Goal: Task Accomplishment & Management: Use online tool/utility

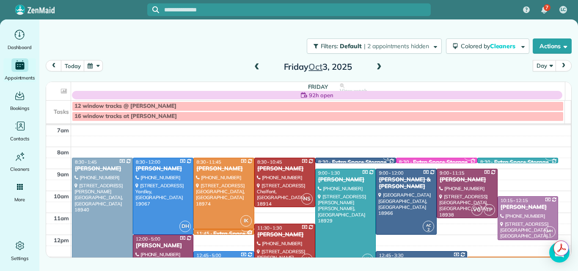
click at [379, 66] on span at bounding box center [379, 67] width 9 height 8
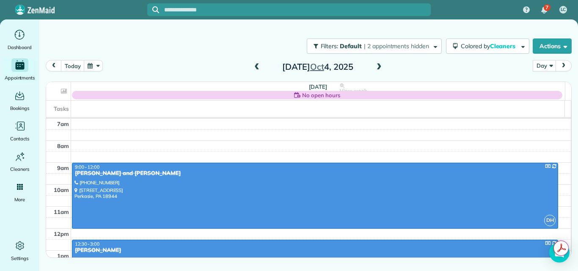
click at [379, 66] on span at bounding box center [379, 67] width 9 height 8
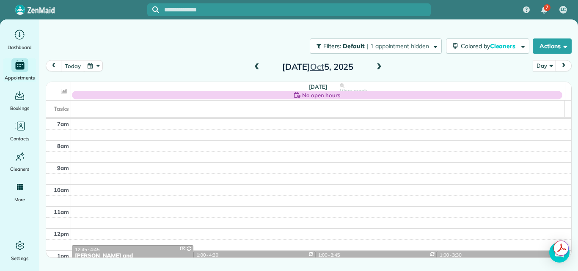
click at [379, 66] on span at bounding box center [379, 67] width 9 height 8
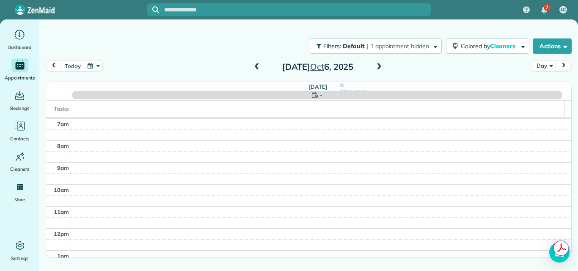
click at [379, 66] on span at bounding box center [379, 67] width 9 height 8
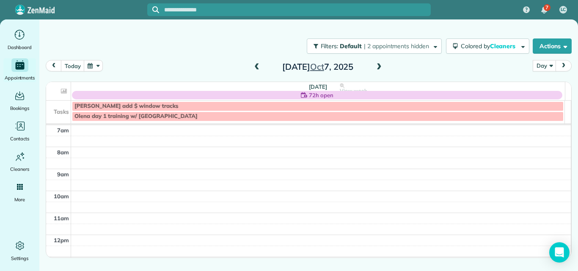
click at [379, 66] on span at bounding box center [379, 67] width 9 height 8
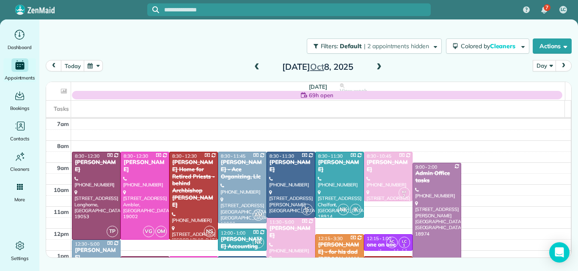
click at [379, 66] on span at bounding box center [379, 67] width 9 height 8
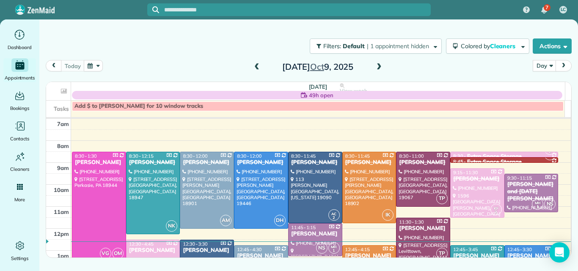
click at [379, 66] on span at bounding box center [379, 67] width 9 height 8
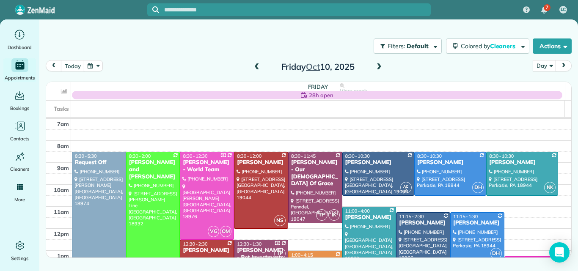
click at [379, 66] on span at bounding box center [379, 67] width 9 height 8
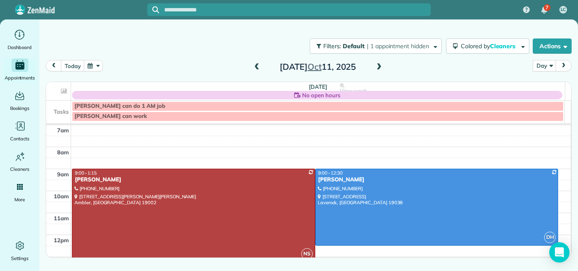
click at [379, 66] on span at bounding box center [379, 67] width 9 height 8
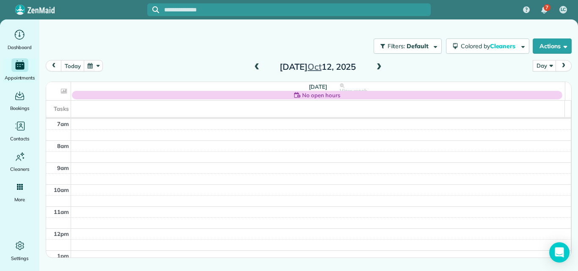
click at [379, 66] on span at bounding box center [379, 67] width 9 height 8
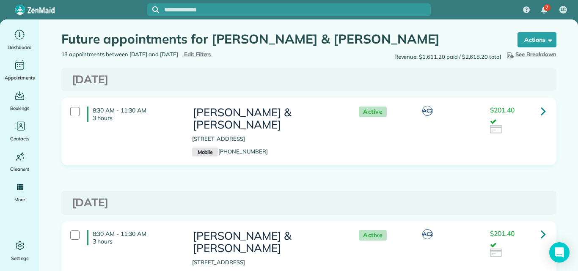
scroll to position [700, 0]
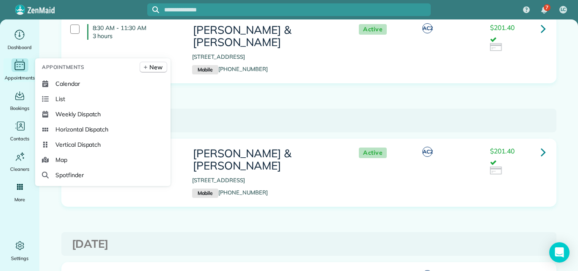
click at [19, 65] on icon "Main" at bounding box center [19, 65] width 13 height 13
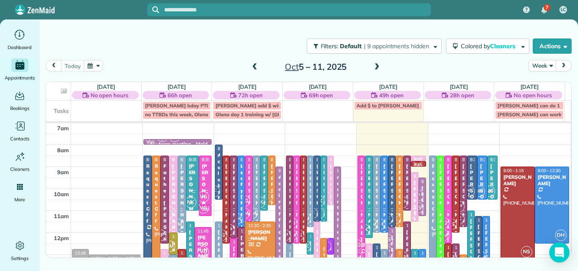
click at [377, 65] on span at bounding box center [376, 67] width 9 height 8
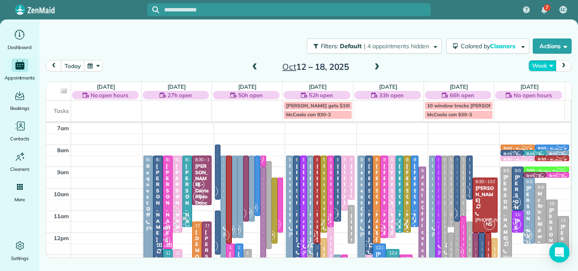
click at [544, 63] on button "Week" at bounding box center [543, 65] width 28 height 11
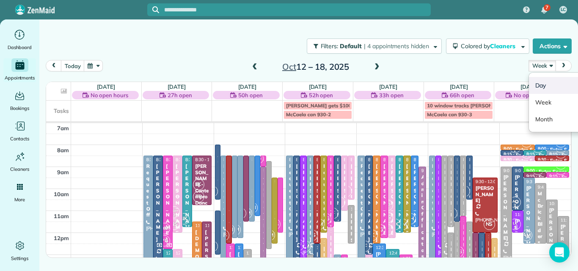
click at [539, 83] on link "Day" at bounding box center [562, 85] width 67 height 17
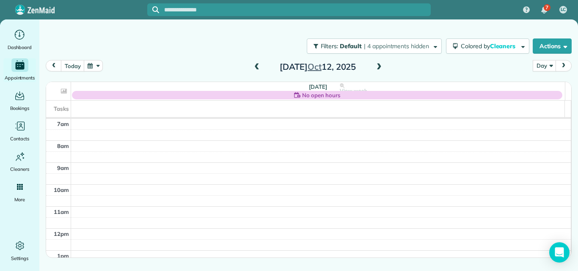
click at [380, 66] on span at bounding box center [379, 67] width 9 height 8
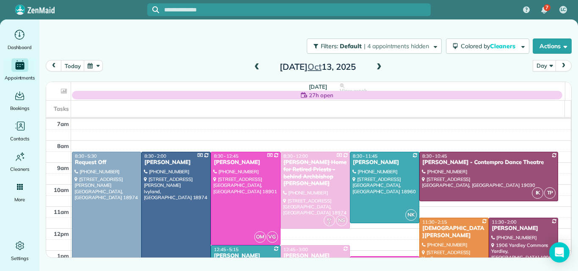
click at [380, 66] on span at bounding box center [379, 67] width 9 height 8
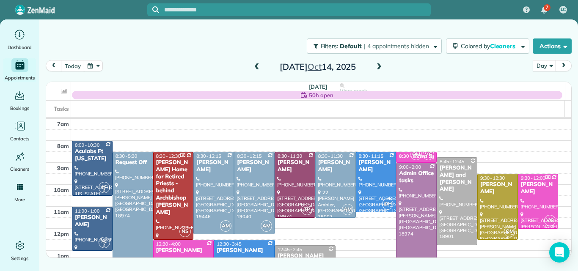
click at [380, 66] on span at bounding box center [379, 67] width 9 height 8
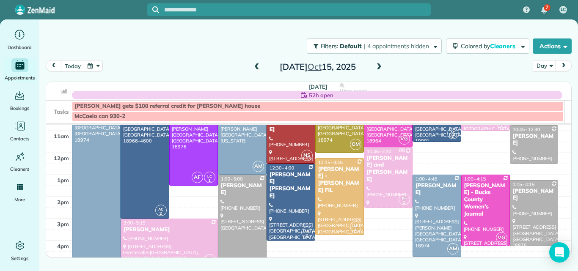
scroll to position [108, 0]
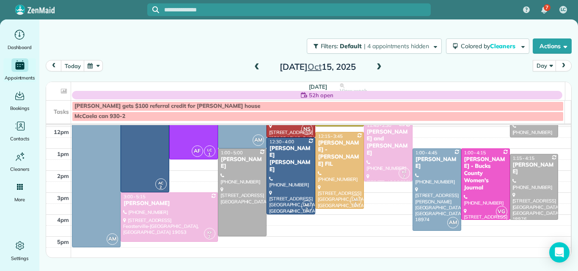
click at [287, 178] on div at bounding box center [291, 176] width 48 height 76
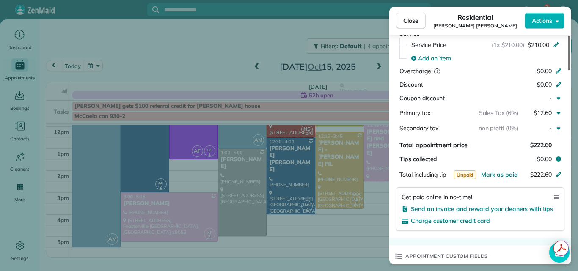
drag, startPoint x: 570, startPoint y: 47, endPoint x: 566, endPoint y: 115, distance: 68.6
click at [568, 70] on div at bounding box center [569, 53] width 3 height 35
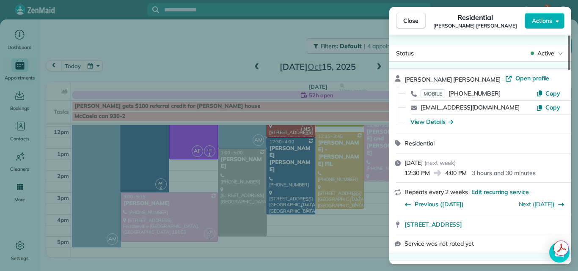
drag, startPoint x: 569, startPoint y: 109, endPoint x: 571, endPoint y: 33, distance: 75.8
click at [570, 36] on div at bounding box center [569, 53] width 3 height 35
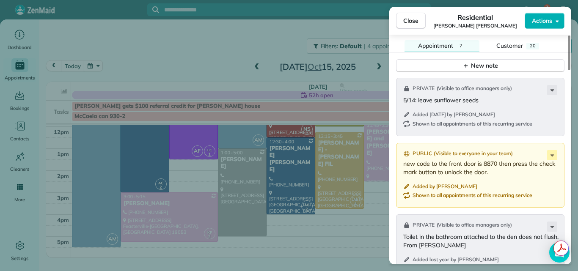
drag, startPoint x: 569, startPoint y: 41, endPoint x: 559, endPoint y: 74, distance: 34.1
click at [568, 70] on div at bounding box center [569, 53] width 3 height 35
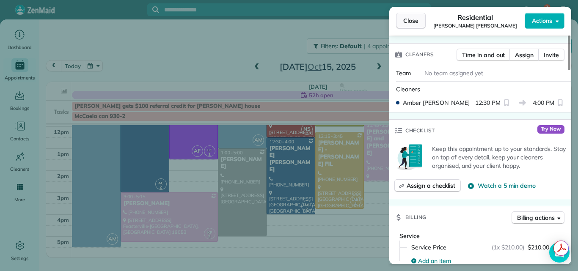
click at [406, 17] on span "Close" at bounding box center [410, 21] width 15 height 8
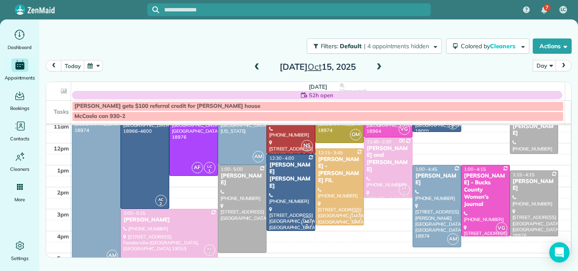
scroll to position [98, 0]
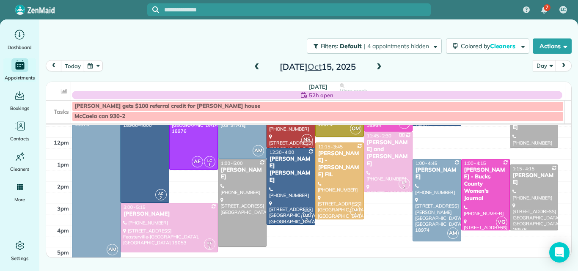
click at [380, 66] on span at bounding box center [379, 67] width 9 height 8
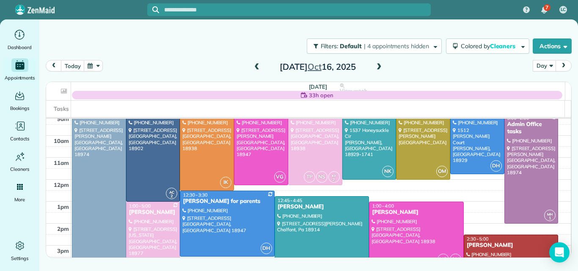
scroll to position [20, 0]
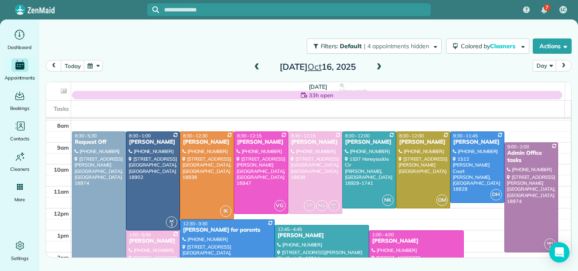
click at [380, 66] on span at bounding box center [379, 67] width 9 height 8
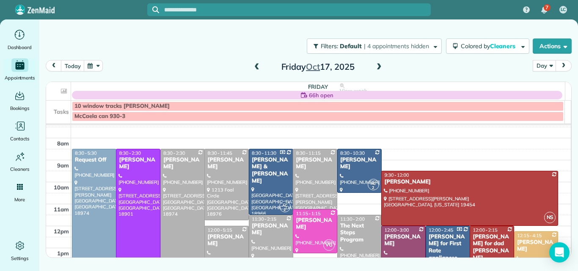
scroll to position [0, 0]
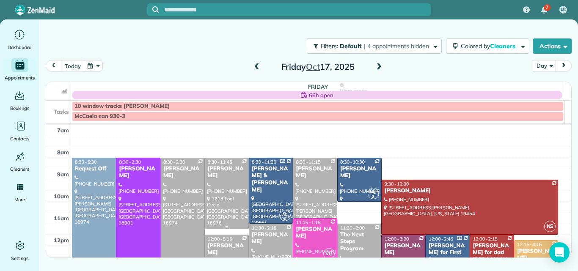
click at [231, 197] on div at bounding box center [227, 193] width 44 height 71
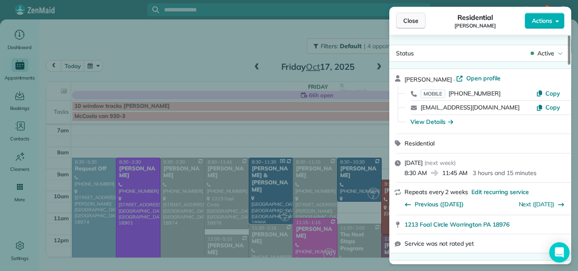
click at [411, 19] on span "Close" at bounding box center [410, 21] width 15 height 8
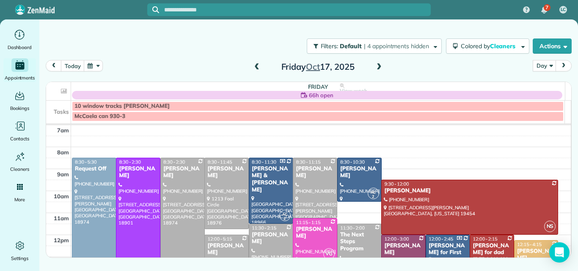
click at [380, 66] on span at bounding box center [379, 67] width 9 height 8
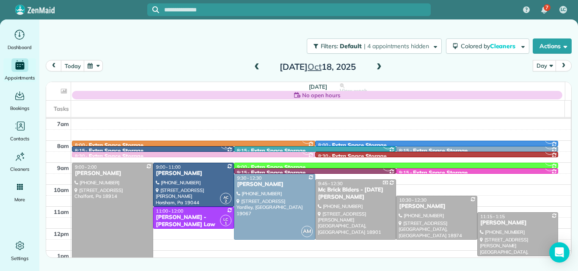
click at [380, 66] on span at bounding box center [379, 67] width 9 height 8
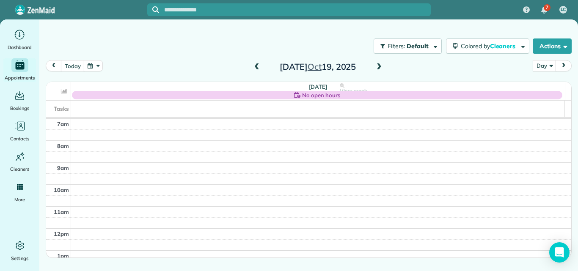
click at [380, 66] on span at bounding box center [379, 67] width 9 height 8
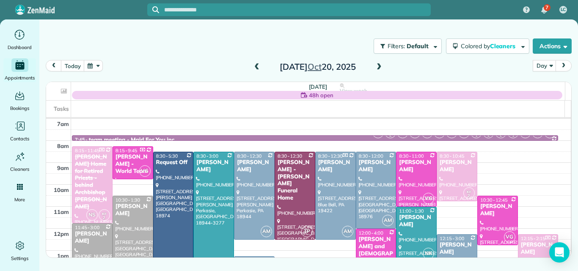
click at [377, 67] on span at bounding box center [379, 67] width 9 height 8
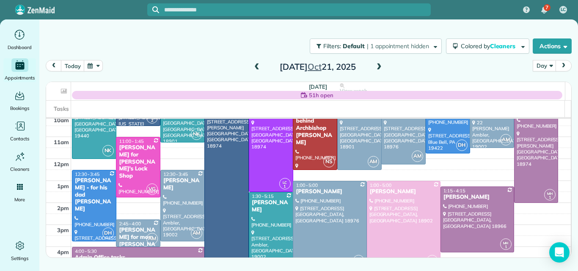
scroll to position [55, 0]
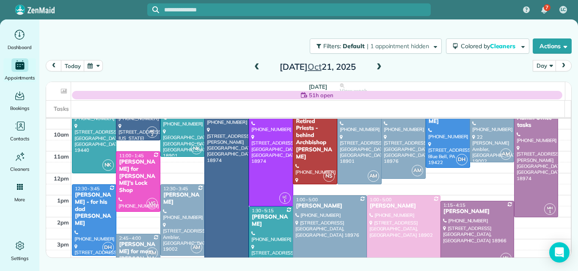
click at [377, 68] on span at bounding box center [379, 67] width 9 height 8
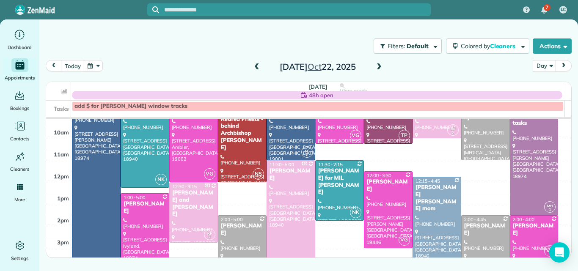
scroll to position [55, 0]
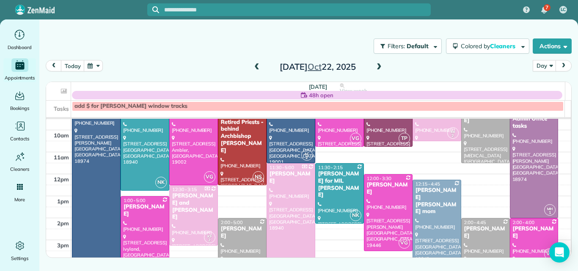
click at [378, 68] on span at bounding box center [379, 67] width 9 height 8
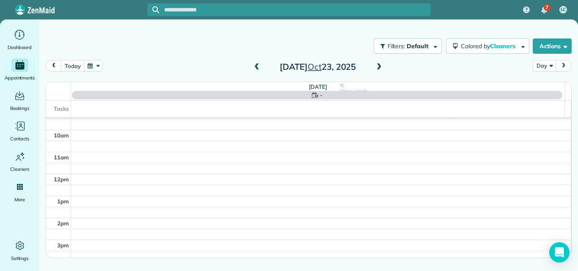
scroll to position [0, 0]
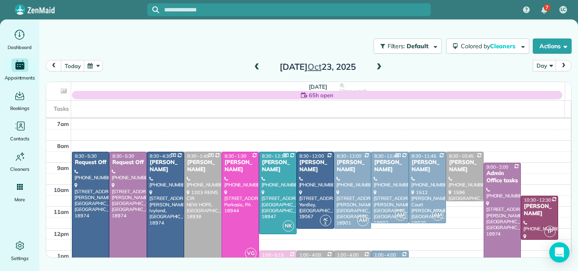
click at [378, 68] on span at bounding box center [379, 67] width 9 height 8
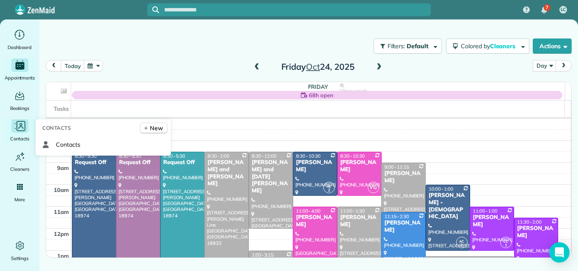
click at [20, 127] on icon "Main" at bounding box center [20, 126] width 13 height 13
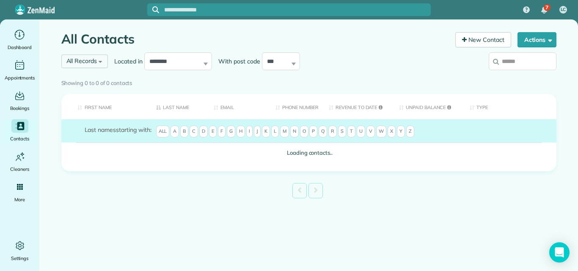
click at [95, 61] on span "All Records" at bounding box center [81, 61] width 31 height 8
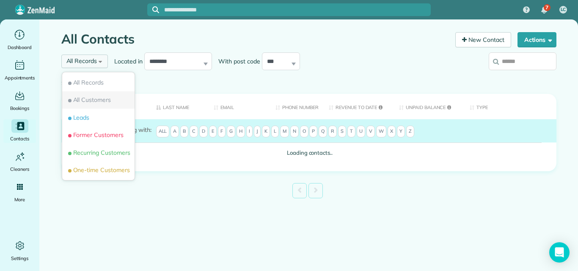
click at [98, 100] on span "All Customers" at bounding box center [88, 100] width 45 height 8
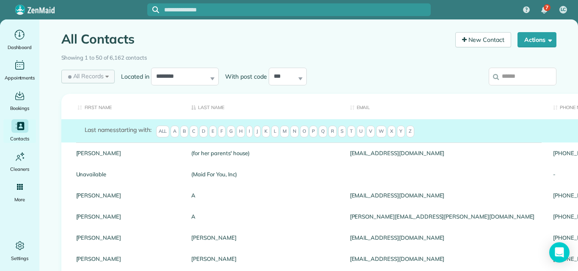
click at [88, 75] on span "All Records" at bounding box center [85, 76] width 38 height 8
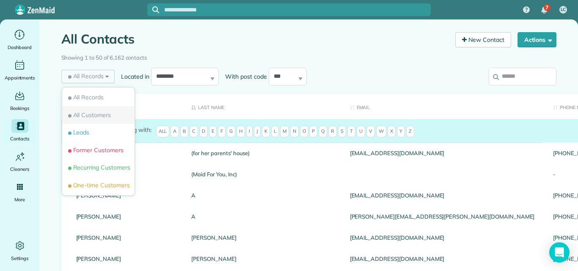
click at [86, 113] on span "All Customers" at bounding box center [88, 115] width 45 height 8
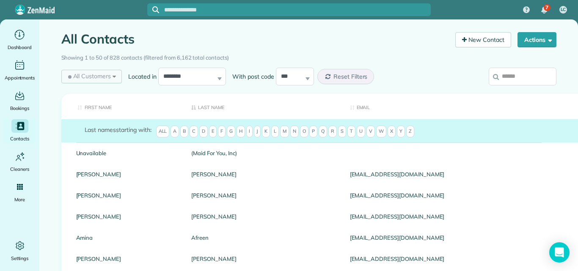
click at [105, 75] on span "All Customers" at bounding box center [88, 76] width 45 height 8
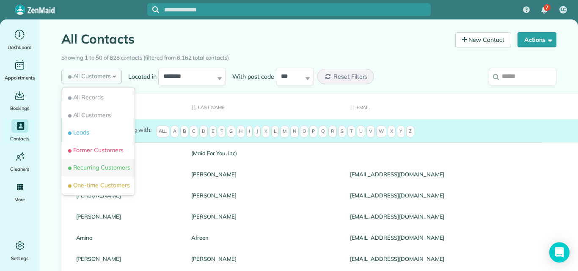
click at [98, 168] on span "Recurring Customers" at bounding box center [98, 167] width 64 height 8
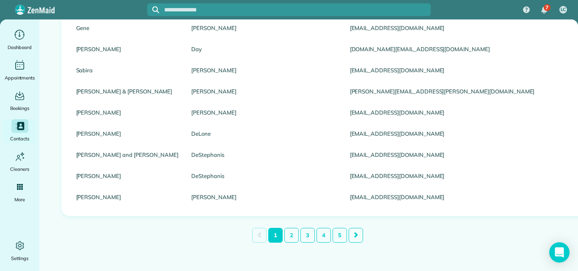
scroll to position [1005, 0]
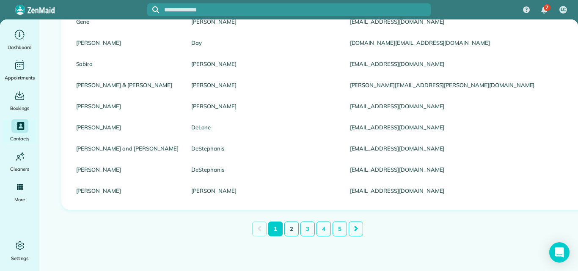
click at [290, 223] on link "2" at bounding box center [291, 229] width 14 height 15
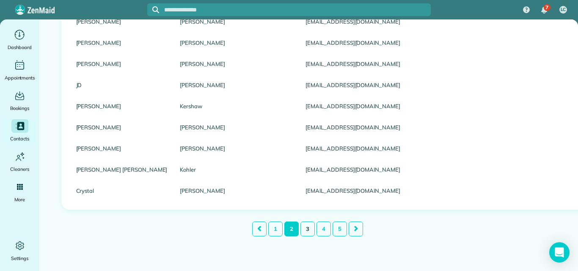
click at [304, 223] on link "3" at bounding box center [307, 229] width 14 height 15
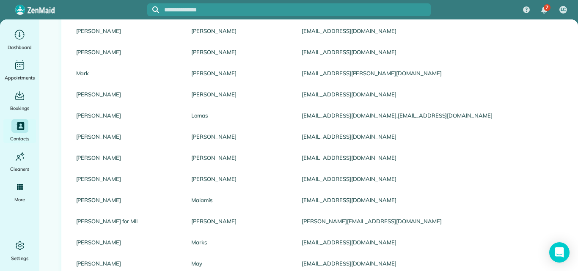
scroll to position [154, 0]
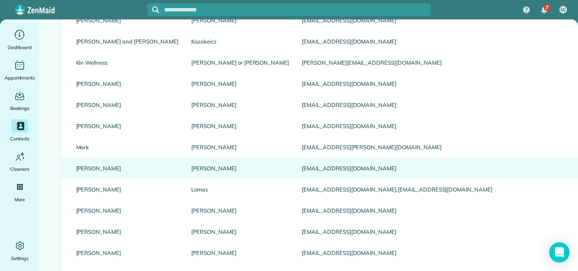
click at [191, 166] on link "Lepkowski" at bounding box center [240, 168] width 98 height 6
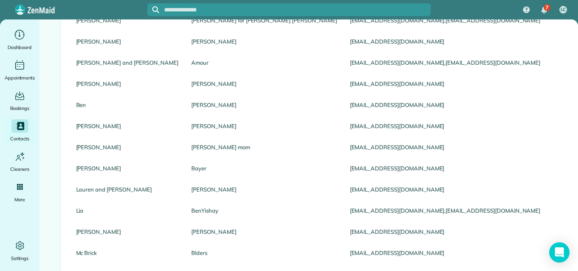
scroll to position [0, 0]
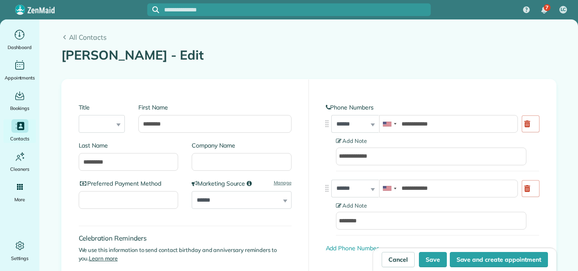
type input "**********"
click at [78, 36] on span "All Contacts" at bounding box center [313, 37] width 488 height 10
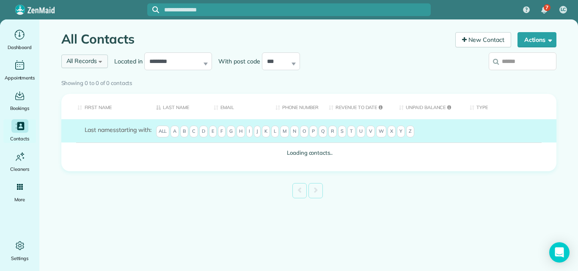
click at [76, 61] on span "All Records" at bounding box center [81, 61] width 31 height 8
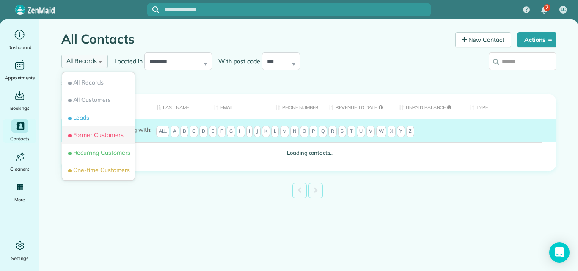
click at [91, 139] on span "Former Customers" at bounding box center [94, 135] width 57 height 8
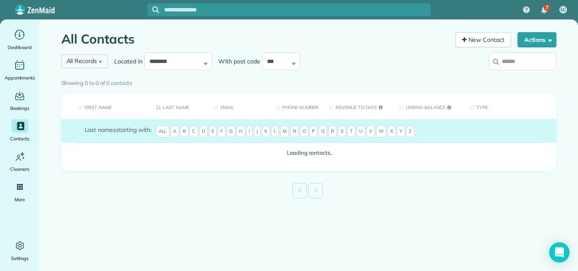
click at [83, 61] on span "All Records" at bounding box center [81, 61] width 31 height 8
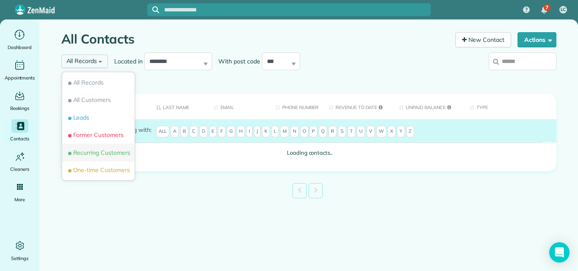
click at [87, 151] on span "Recurring Customers" at bounding box center [98, 153] width 64 height 8
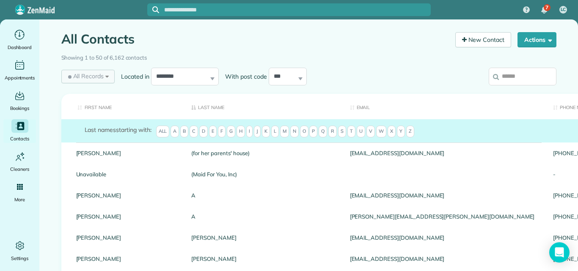
click at [84, 77] on span "All Records" at bounding box center [85, 76] width 38 height 8
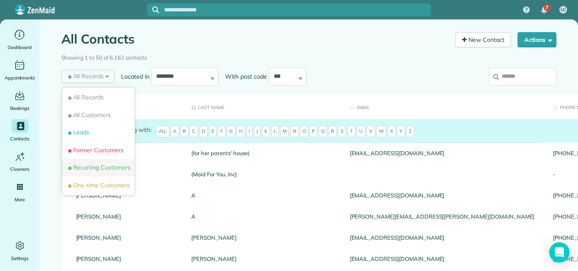
click at [85, 165] on span "Recurring Customers" at bounding box center [98, 167] width 64 height 8
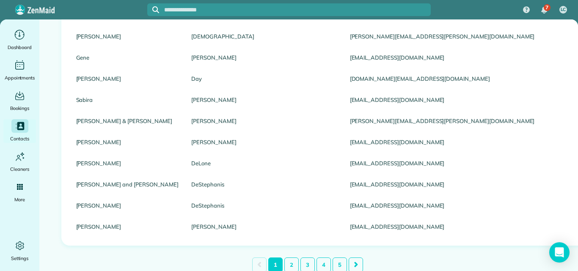
scroll to position [1005, 0]
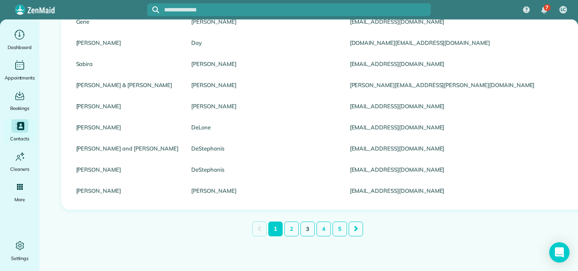
click at [306, 222] on link "3" at bounding box center [307, 229] width 14 height 15
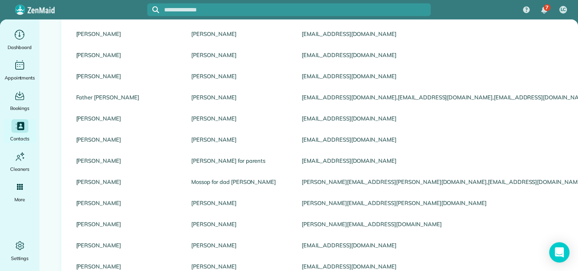
scroll to position [686, 0]
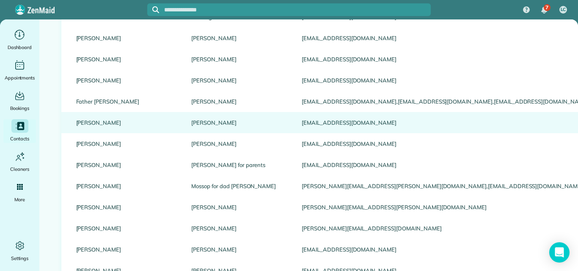
click at [85, 120] on link "Richard" at bounding box center [127, 123] width 103 height 6
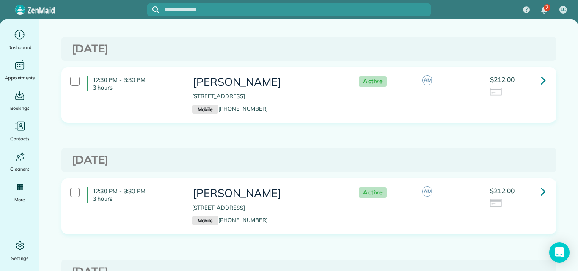
scroll to position [218, 0]
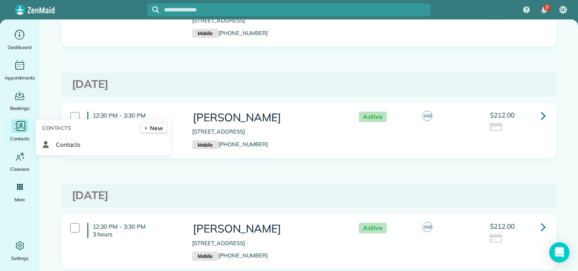
click at [19, 129] on icon "Main" at bounding box center [20, 126] width 13 height 13
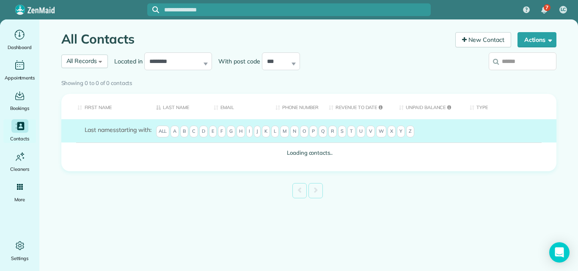
click at [500, 61] on input "search" at bounding box center [523, 61] width 68 height 18
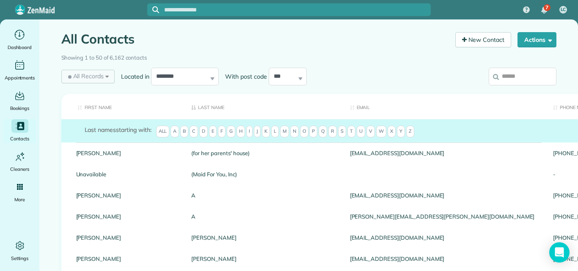
click at [83, 78] on span "All Records" at bounding box center [85, 76] width 38 height 8
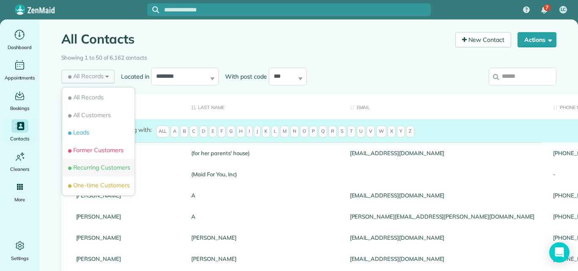
click at [79, 168] on span "Recurring Customers" at bounding box center [98, 167] width 64 height 8
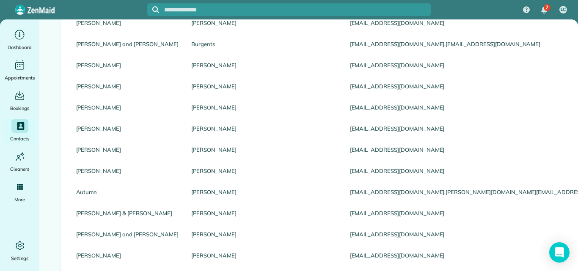
scroll to position [646, 0]
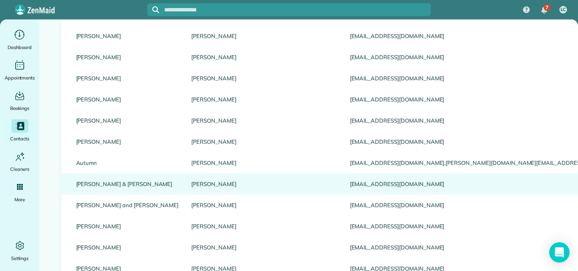
click at [191, 184] on link "Clark" at bounding box center [264, 184] width 146 height 6
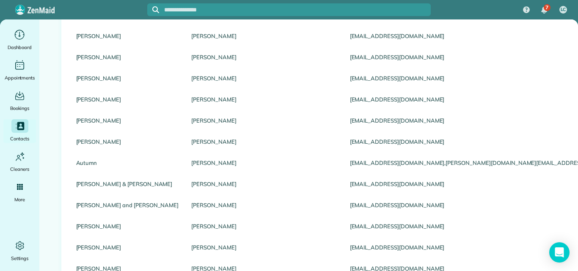
scroll to position [0, 0]
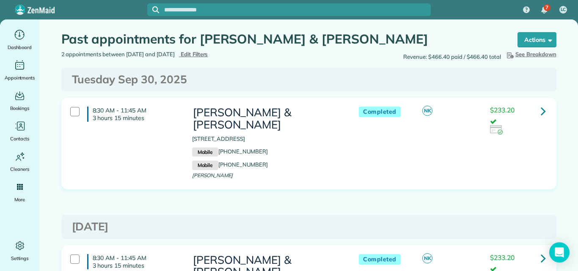
click at [541, 109] on icon at bounding box center [543, 111] width 5 height 15
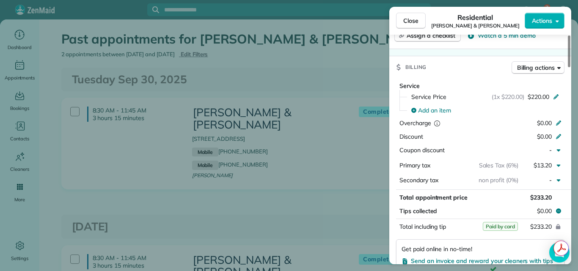
drag, startPoint x: 570, startPoint y: 57, endPoint x: 573, endPoint y: 118, distance: 61.5
click at [570, 67] on div at bounding box center [569, 52] width 3 height 32
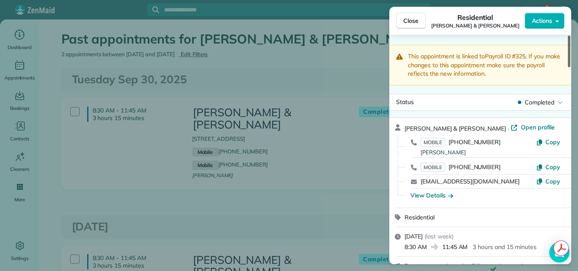
drag, startPoint x: 569, startPoint y: 102, endPoint x: 564, endPoint y: 34, distance: 67.9
click at [568, 36] on div at bounding box center [569, 52] width 3 height 32
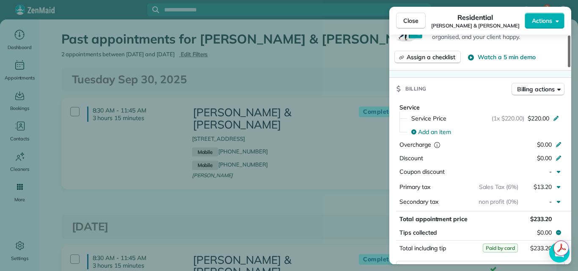
scroll to position [438, 0]
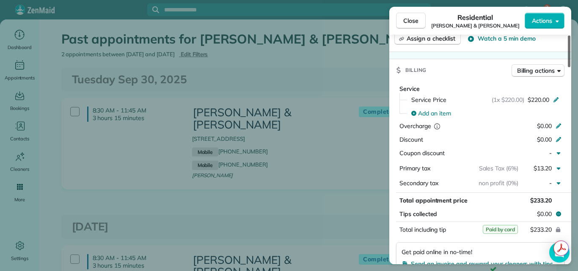
drag, startPoint x: 568, startPoint y: 39, endPoint x: 576, endPoint y: 99, distance: 61.0
click at [570, 67] on div at bounding box center [569, 52] width 3 height 32
click at [403, 18] on span "Close" at bounding box center [410, 21] width 15 height 8
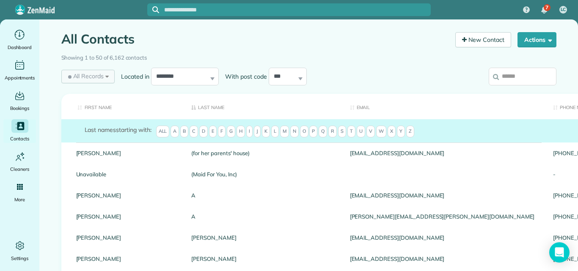
click at [87, 71] on div "All Records All Records All Customers Leads Former Customers Recurring Customer…" at bounding box center [88, 77] width 54 height 14
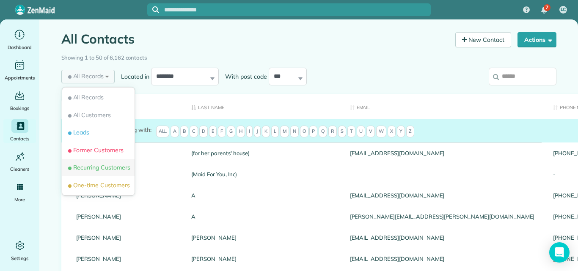
click at [100, 168] on span "Recurring Customers" at bounding box center [98, 167] width 64 height 8
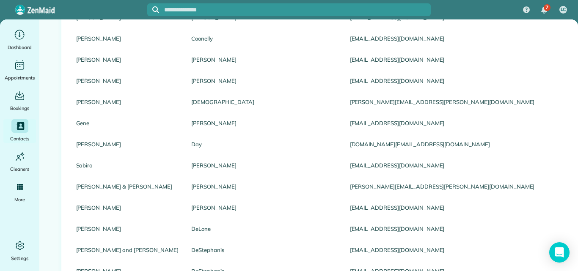
scroll to position [1005, 0]
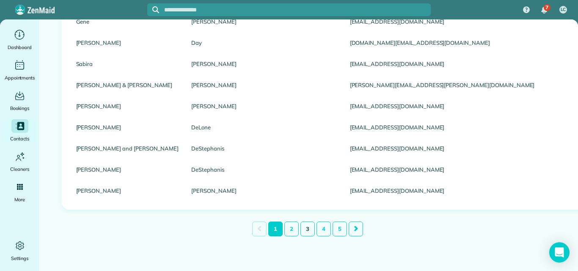
click at [303, 223] on link "3" at bounding box center [307, 229] width 14 height 15
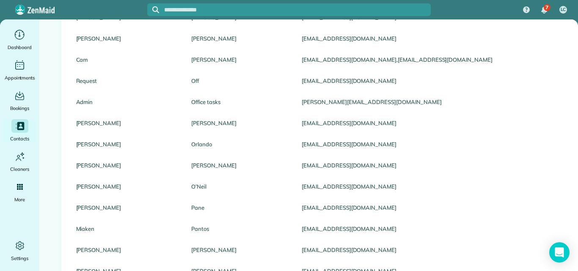
scroll to position [963, 0]
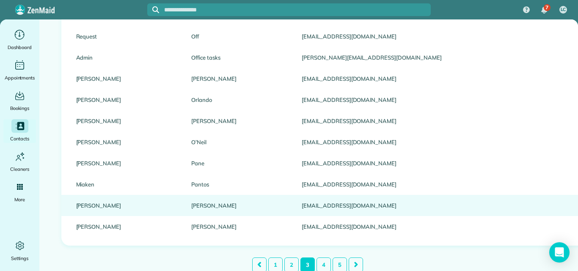
click at [191, 205] on link "[PERSON_NAME]" at bounding box center [240, 206] width 98 height 6
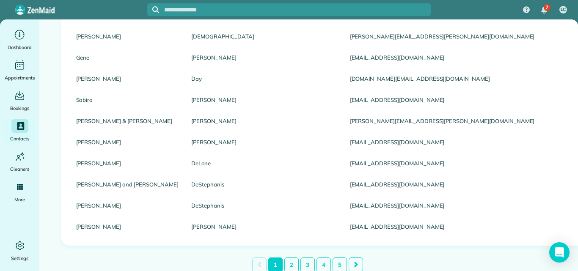
scroll to position [0, 0]
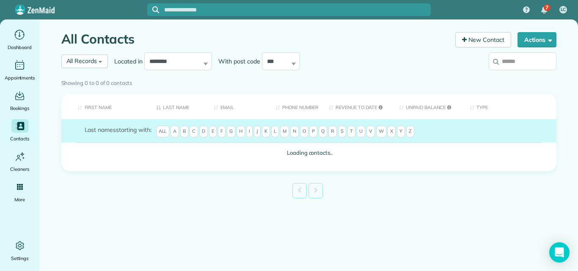
click at [519, 62] on input "search" at bounding box center [523, 61] width 68 height 18
type input "*****"
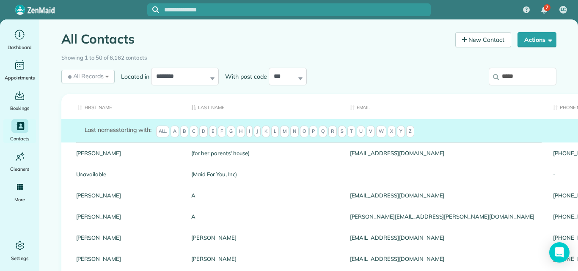
click at [517, 74] on input "*****" at bounding box center [523, 77] width 68 height 18
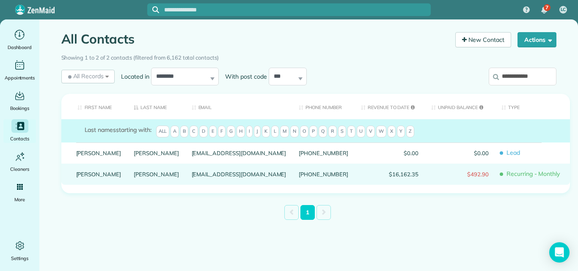
type input "**********"
click at [134, 177] on link "Patrick" at bounding box center [156, 174] width 45 height 6
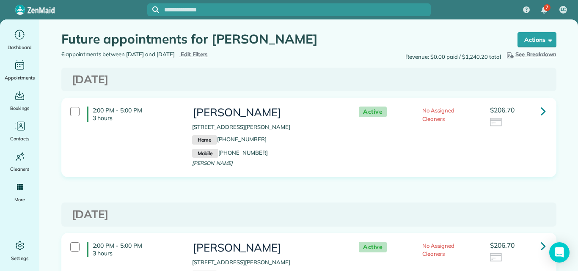
scroll to position [24, 0]
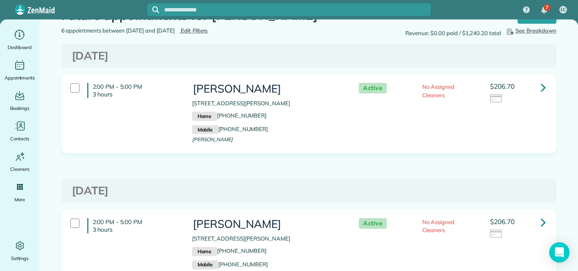
click at [541, 87] on icon at bounding box center [543, 87] width 5 height 15
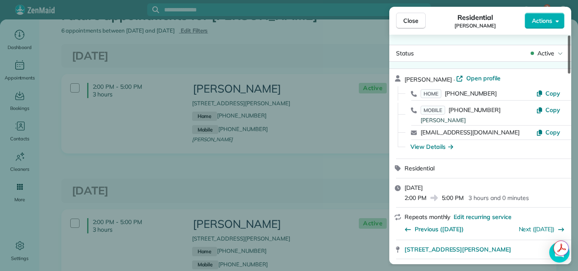
drag, startPoint x: 569, startPoint y: 53, endPoint x: 566, endPoint y: 44, distance: 9.5
click at [568, 44] on div at bounding box center [569, 55] width 3 height 38
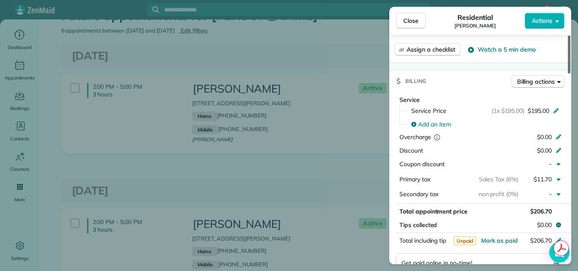
scroll to position [390, 0]
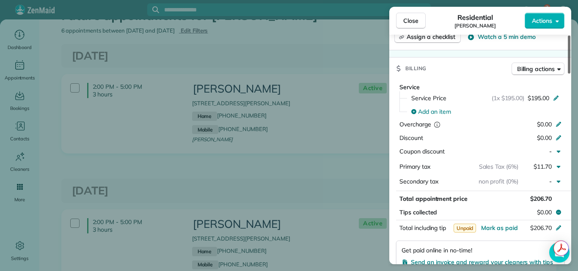
drag, startPoint x: 570, startPoint y: 56, endPoint x: 567, endPoint y: 121, distance: 64.4
click at [568, 74] on div at bounding box center [569, 55] width 3 height 38
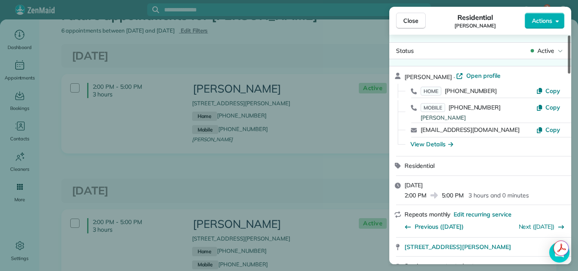
scroll to position [0, 0]
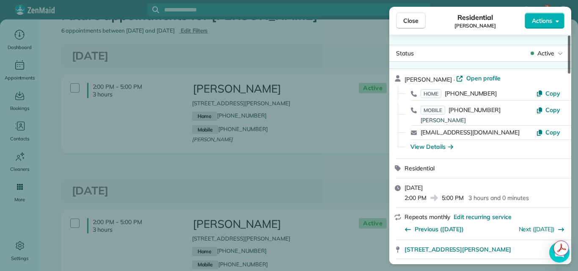
drag, startPoint x: 569, startPoint y: 109, endPoint x: 576, endPoint y: 39, distance: 70.2
click at [570, 39] on div at bounding box center [569, 55] width 3 height 38
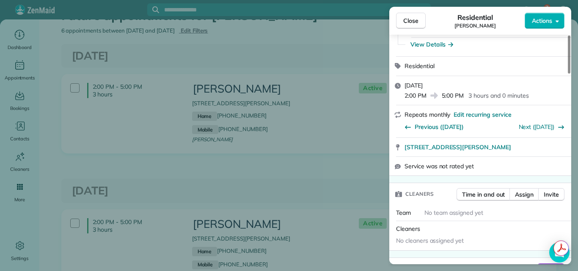
drag, startPoint x: 568, startPoint y: 40, endPoint x: 573, endPoint y: 72, distance: 32.9
click at [570, 69] on div at bounding box center [569, 55] width 3 height 38
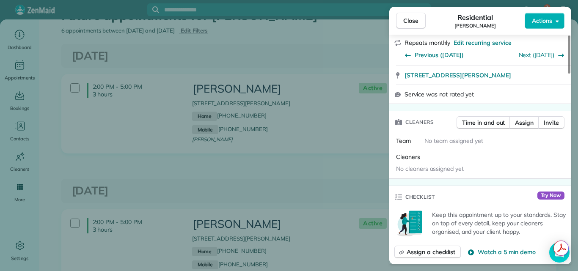
drag, startPoint x: 573, startPoint y: 75, endPoint x: 576, endPoint y: 102, distance: 26.9
click at [576, 95] on div "Close Residential Lynne Patrick Actions Status Active Lynne Patrick · Open prof…" at bounding box center [289, 135] width 578 height 271
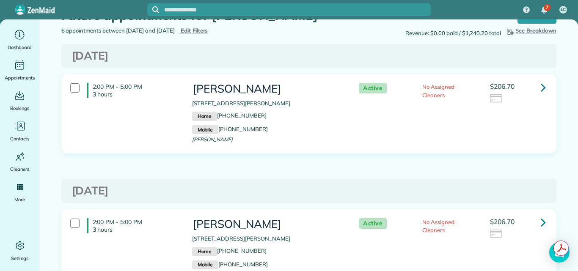
drag, startPoint x: 576, startPoint y: 102, endPoint x: 577, endPoint y: 112, distance: 10.2
click at [577, 111] on div "7 LC Dashboard Appointments Bookings Contacts Cleaners Invoices Payroll Reports…" at bounding box center [289, 135] width 578 height 271
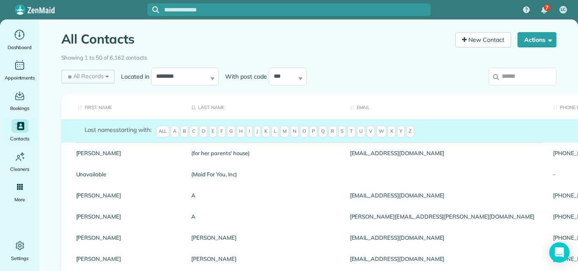
click at [80, 74] on span "All Records" at bounding box center [85, 76] width 38 height 8
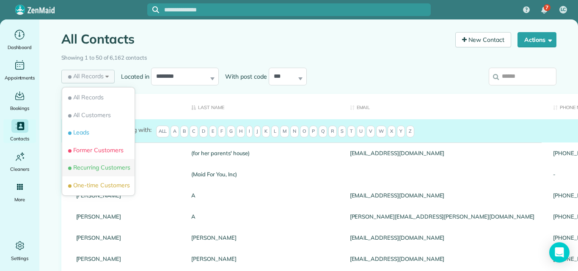
click at [87, 166] on span "Recurring Customers" at bounding box center [98, 167] width 64 height 8
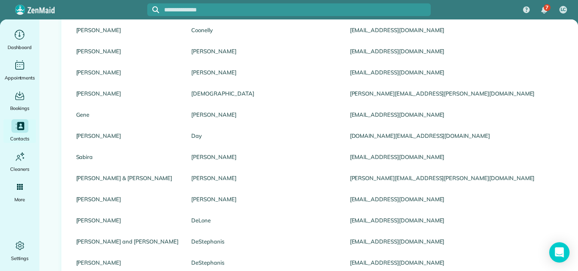
scroll to position [1005, 0]
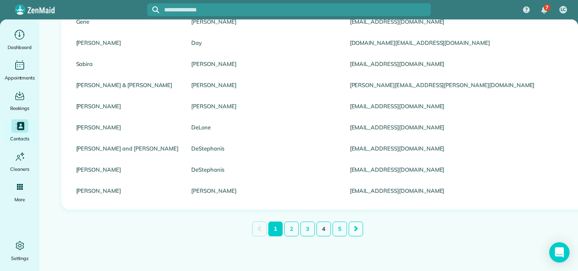
click at [321, 224] on link "4" at bounding box center [324, 229] width 14 height 15
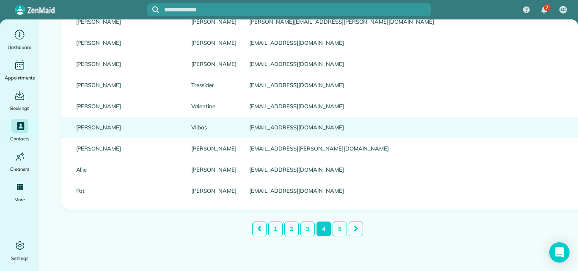
click at [85, 124] on link "[PERSON_NAME]" at bounding box center [127, 127] width 103 height 6
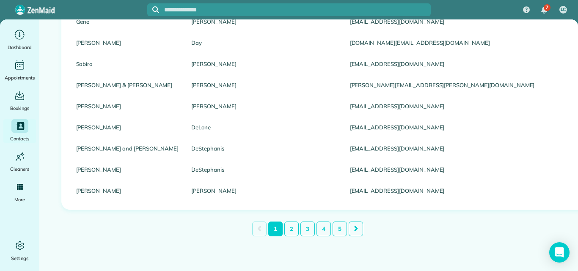
scroll to position [32, 0]
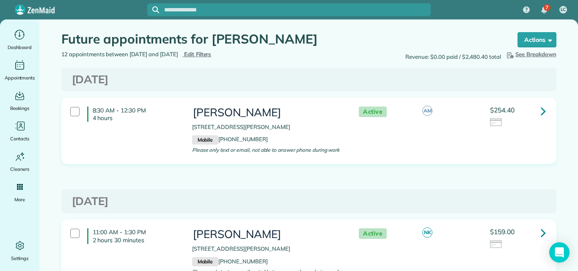
click at [542, 110] on icon at bounding box center [543, 111] width 5 height 15
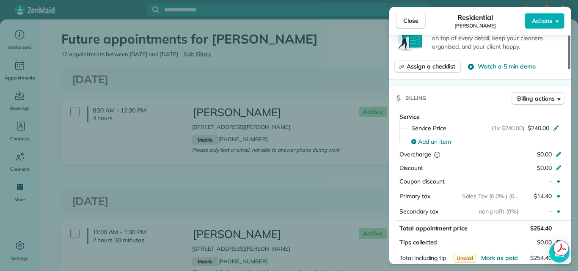
scroll to position [356, 0]
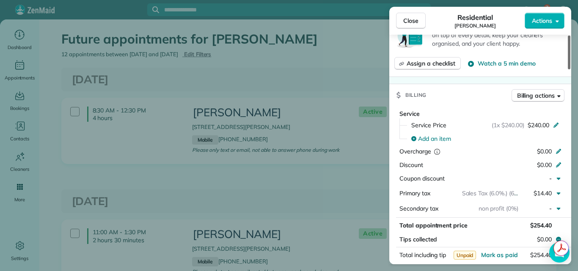
drag, startPoint x: 570, startPoint y: 47, endPoint x: 578, endPoint y: 99, distance: 52.5
click at [570, 69] on div at bounding box center [569, 53] width 3 height 34
click at [418, 16] on button "Close" at bounding box center [411, 21] width 30 height 16
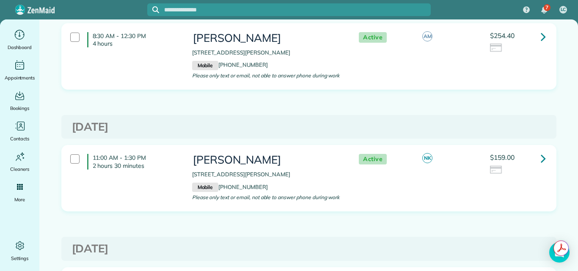
scroll to position [123, 0]
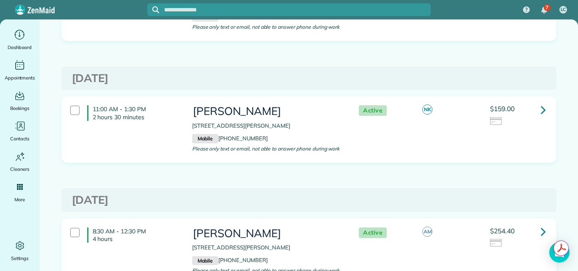
click at [541, 109] on icon at bounding box center [543, 109] width 5 height 15
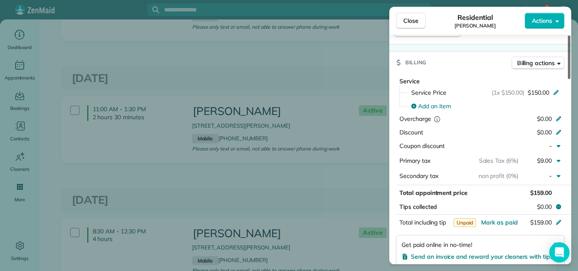
drag, startPoint x: 568, startPoint y: 44, endPoint x: 571, endPoint y: 118, distance: 74.5
click at [570, 79] on div at bounding box center [569, 58] width 3 height 44
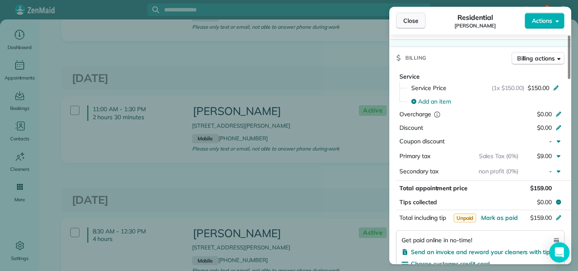
click at [413, 17] on span "Close" at bounding box center [410, 21] width 15 height 8
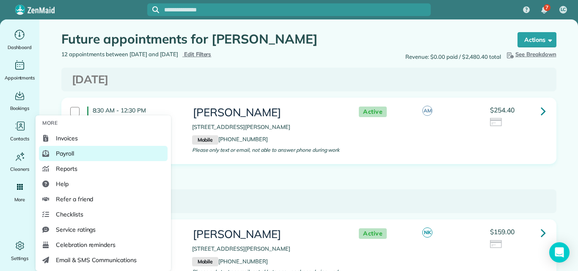
click at [62, 151] on span "Payroll" at bounding box center [65, 153] width 18 height 8
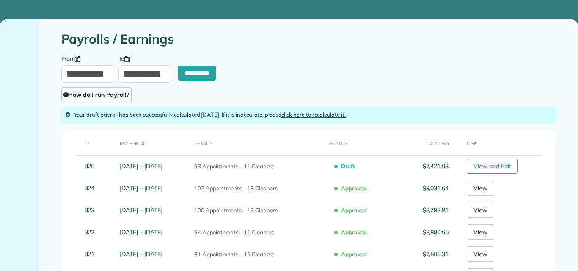
click at [491, 163] on link "View and Edit" at bounding box center [492, 166] width 51 height 15
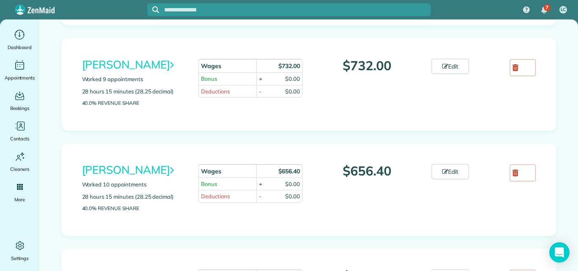
scroll to position [418, 0]
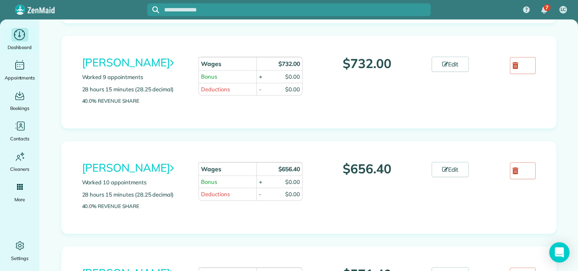
click at [17, 41] on icon "Main" at bounding box center [19, 34] width 13 height 13
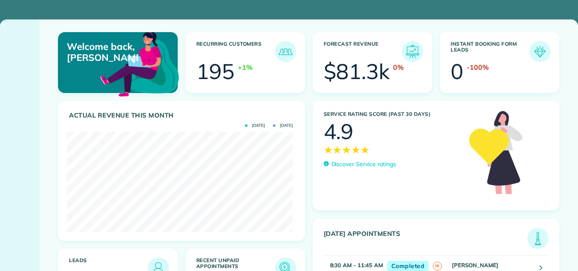
scroll to position [100, 226]
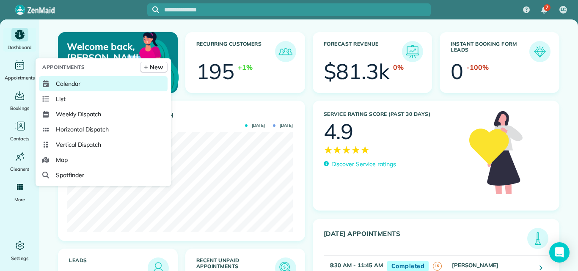
click at [61, 84] on span "Calendar" at bounding box center [68, 84] width 25 height 8
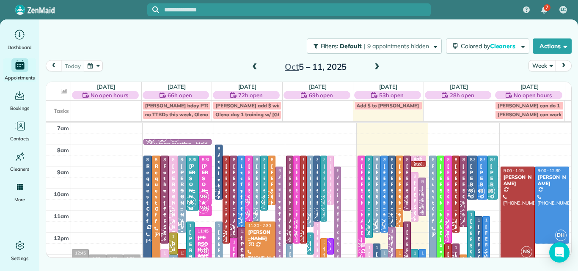
click at [377, 68] on span at bounding box center [376, 67] width 9 height 8
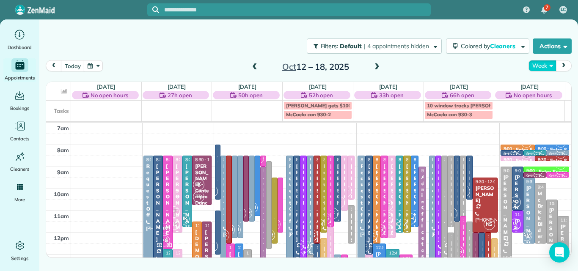
click at [539, 63] on button "Week" at bounding box center [543, 65] width 28 height 11
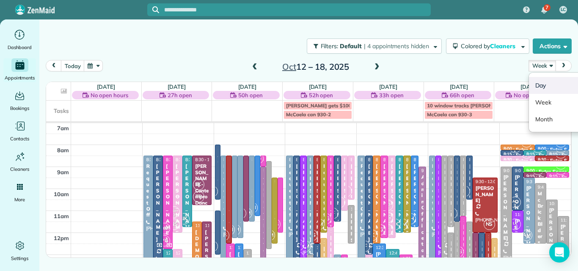
click at [540, 83] on link "Day" at bounding box center [562, 85] width 67 height 17
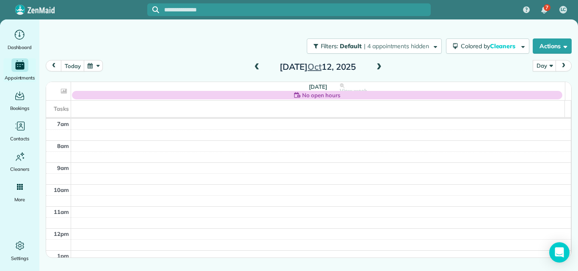
click at [380, 66] on span at bounding box center [379, 67] width 9 height 8
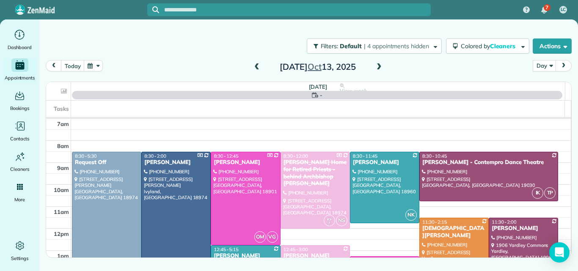
click at [380, 66] on span at bounding box center [379, 67] width 9 height 8
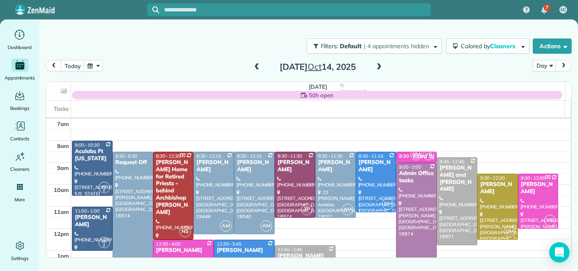
click at [380, 66] on span at bounding box center [379, 67] width 9 height 8
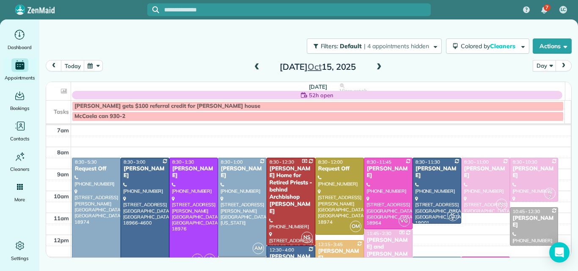
click at [380, 66] on span at bounding box center [379, 67] width 9 height 8
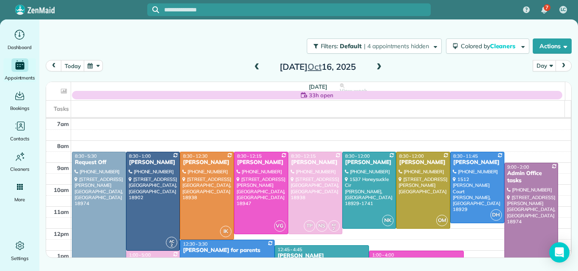
click at [380, 66] on span at bounding box center [379, 67] width 9 height 8
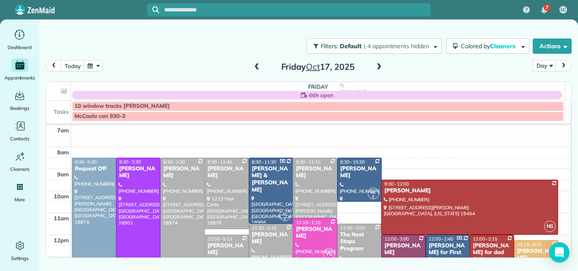
click at [126, 205] on div at bounding box center [138, 223] width 44 height 131
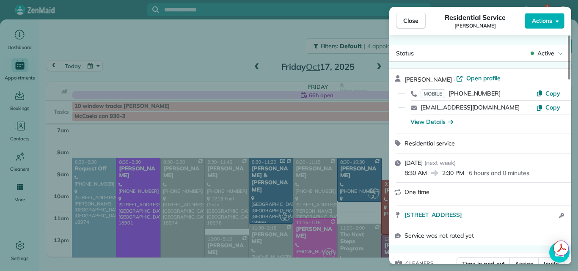
drag, startPoint x: 569, startPoint y: 66, endPoint x: 575, endPoint y: 54, distance: 12.9
click at [570, 54] on div at bounding box center [569, 58] width 3 height 44
click at [484, 77] on span "Open profile" at bounding box center [483, 78] width 34 height 8
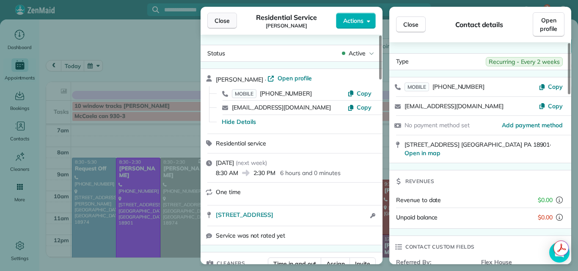
click at [218, 16] on button "Close" at bounding box center [222, 21] width 30 height 16
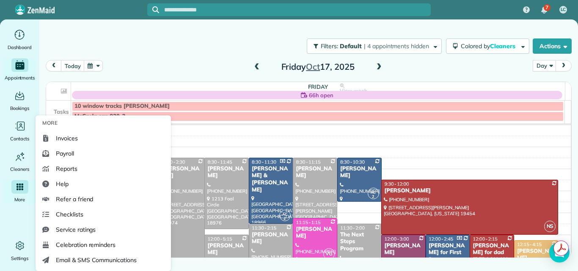
click at [20, 188] on icon "Main" at bounding box center [20, 187] width 7 height 7
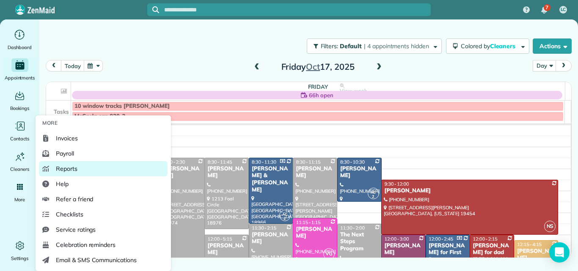
click at [64, 166] on span "Reports" at bounding box center [67, 169] width 22 height 8
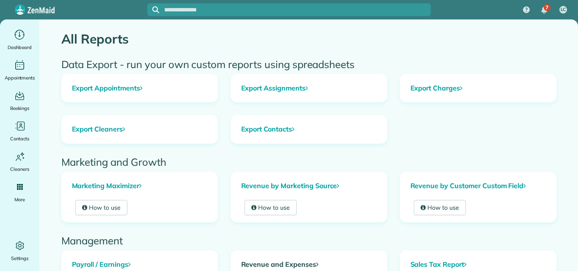
click at [278, 261] on link "Revenue and Expenses" at bounding box center [309, 265] width 156 height 28
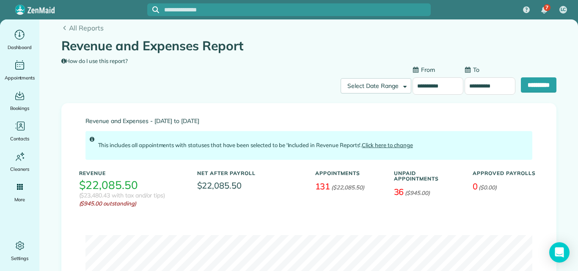
scroll to position [14, 0]
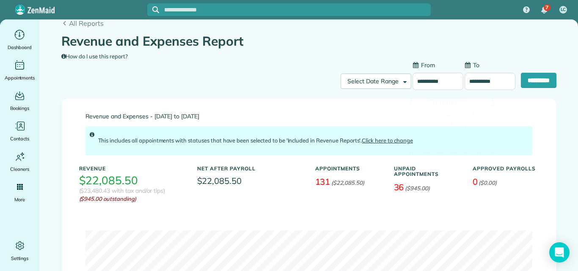
click at [436, 80] on input "**********" at bounding box center [438, 82] width 51 height 18
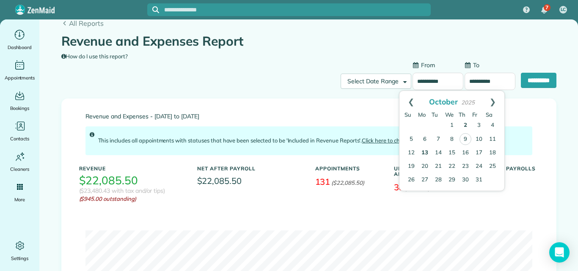
click at [427, 150] on link "13" at bounding box center [425, 153] width 14 height 14
type input "**********"
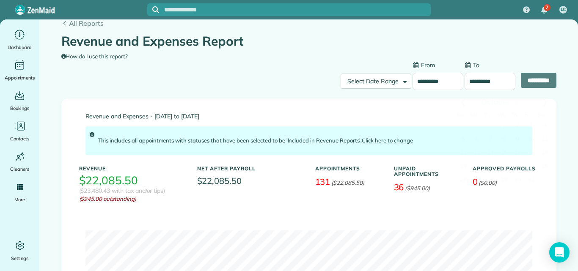
click at [468, 85] on input "**********" at bounding box center [490, 82] width 51 height 18
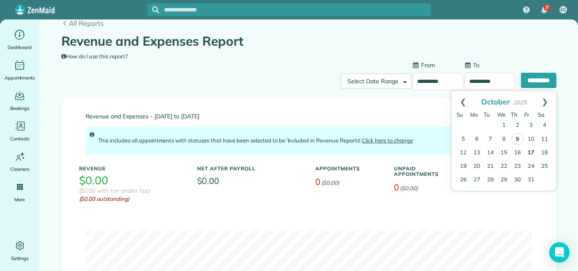
click at [531, 151] on link "17" at bounding box center [531, 153] width 14 height 14
type input "**********"
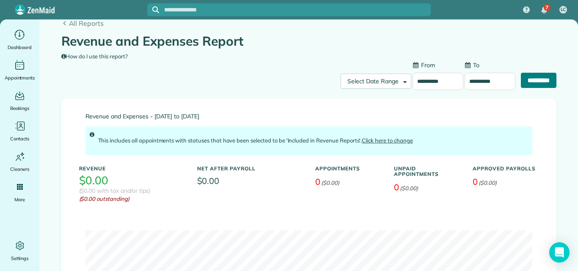
click at [533, 83] on input "**********" at bounding box center [539, 80] width 36 height 15
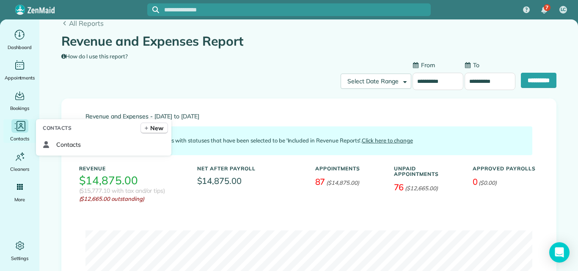
click at [15, 125] on icon "Main" at bounding box center [20, 126] width 13 height 13
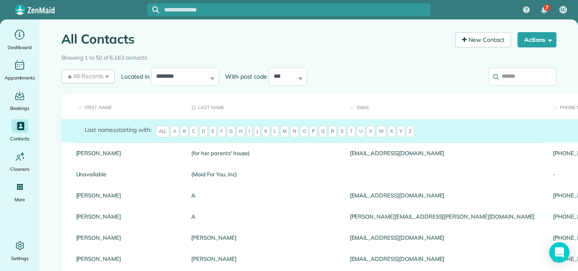
click at [510, 72] on input "search" at bounding box center [523, 77] width 68 height 18
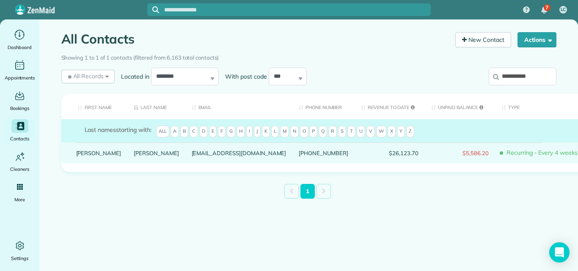
type input "**********"
click at [81, 156] on link "[PERSON_NAME]" at bounding box center [98, 153] width 45 height 6
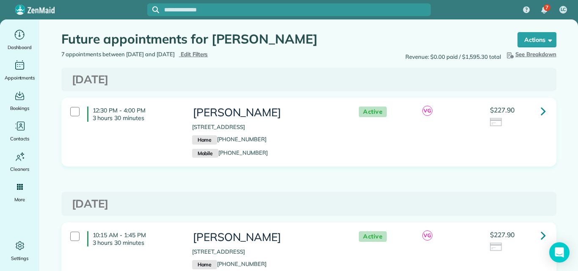
click at [541, 111] on icon at bounding box center [543, 111] width 5 height 15
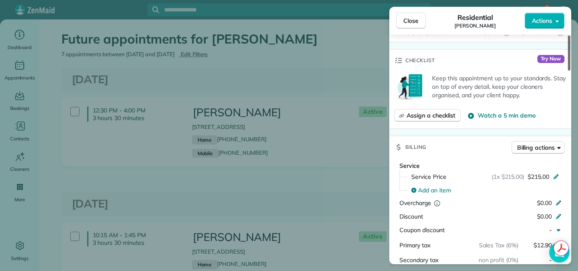
scroll to position [329, 0]
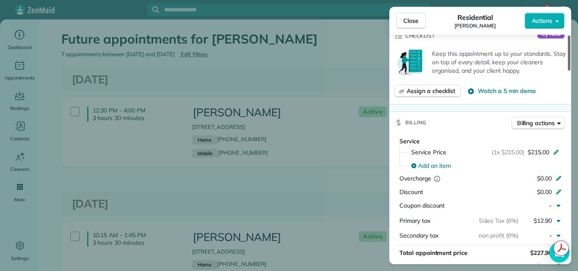
drag, startPoint x: 568, startPoint y: 61, endPoint x: 573, endPoint y: 111, distance: 50.6
click at [570, 71] on div at bounding box center [569, 53] width 3 height 35
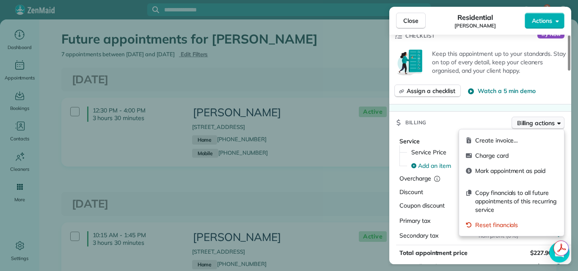
click at [540, 125] on span "Billing actions" at bounding box center [536, 123] width 38 height 8
click at [502, 152] on span "Charge card" at bounding box center [516, 155] width 82 height 8
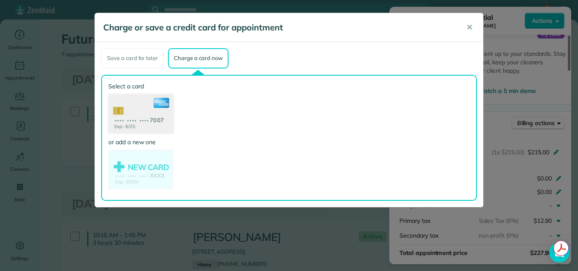
click at [127, 112] on use at bounding box center [140, 114] width 65 height 41
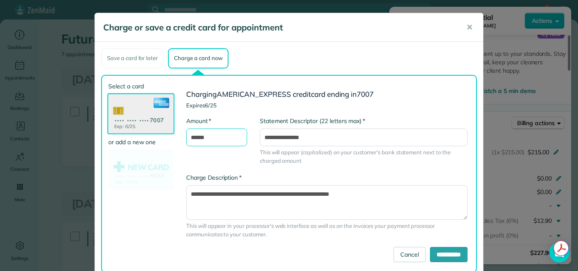
click at [208, 138] on input "******" at bounding box center [216, 138] width 61 height 18
type input "*******"
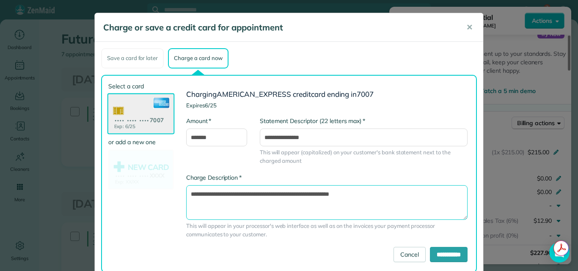
click at [188, 192] on textarea "**********" at bounding box center [326, 202] width 281 height 35
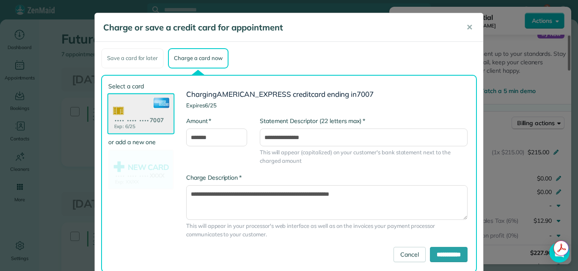
click at [201, 168] on div "**********" at bounding box center [327, 182] width 294 height 130
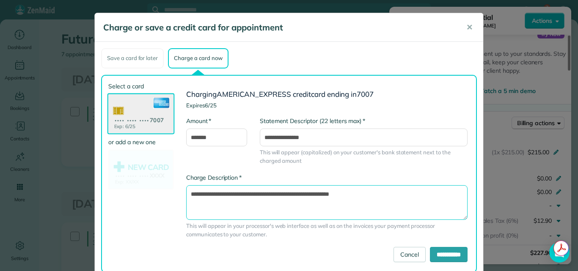
click at [187, 195] on textarea "**********" at bounding box center [326, 202] width 281 height 35
type textarea "**********"
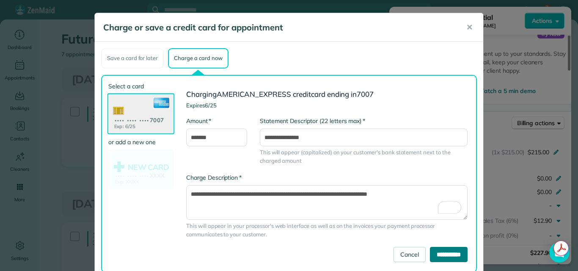
click at [446, 253] on input "**********" at bounding box center [449, 254] width 38 height 15
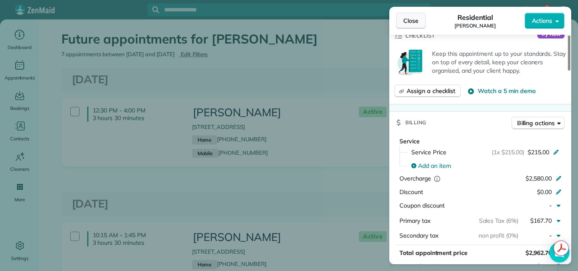
click at [409, 17] on span "Close" at bounding box center [410, 21] width 15 height 8
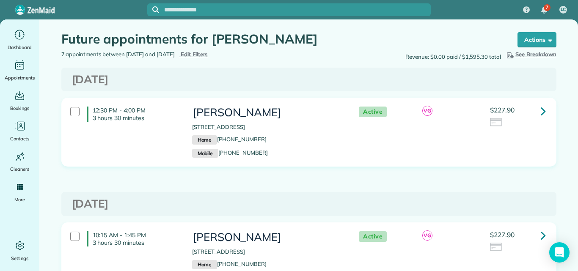
click at [541, 108] on icon at bounding box center [543, 111] width 5 height 15
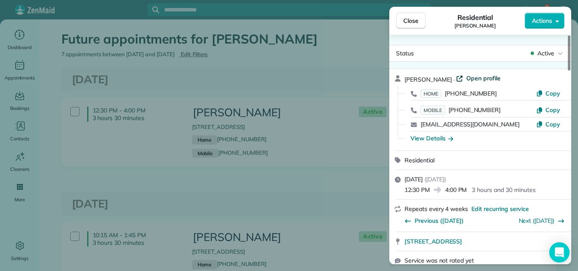
click at [474, 77] on span "Open profile" at bounding box center [483, 78] width 34 height 8
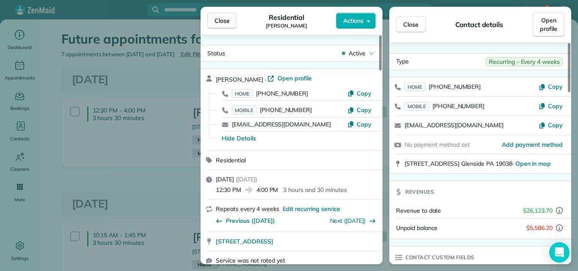
click at [226, 26] on button "Close" at bounding box center [222, 21] width 30 height 16
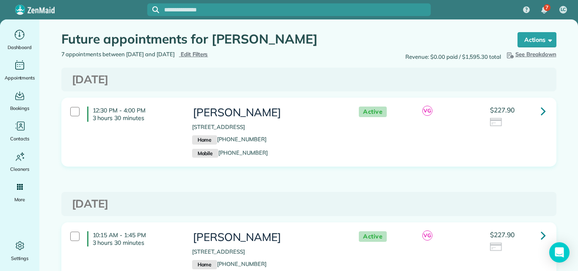
click at [541, 109] on icon at bounding box center [543, 111] width 5 height 15
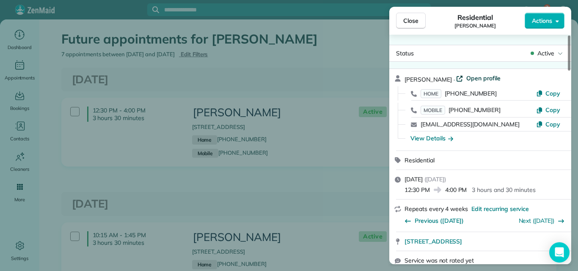
click at [471, 77] on span "Open profile" at bounding box center [483, 78] width 34 height 8
